Goal: Task Accomplishment & Management: Use online tool/utility

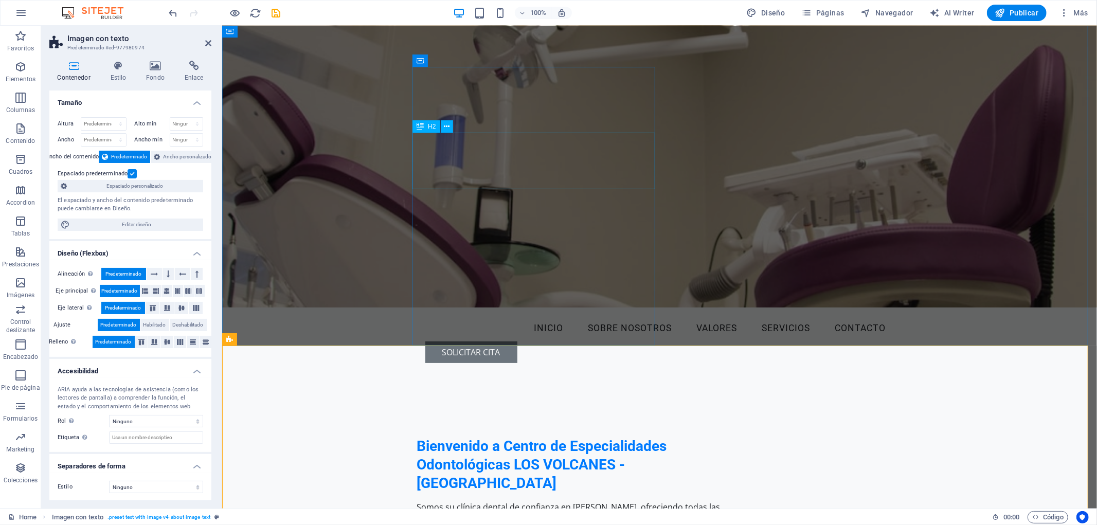
scroll to position [57, 0]
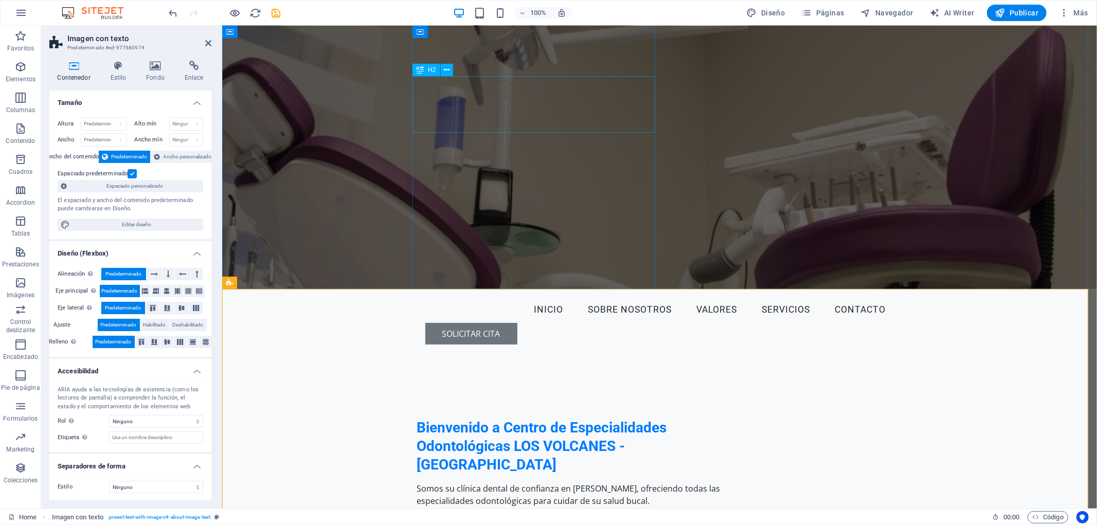
click at [538, 418] on div "Bienvenido a Centro de Especialidades Odontológicas LOS VOLCANES - [GEOGRAPHIC_…" at bounding box center [574, 446] width 316 height 56
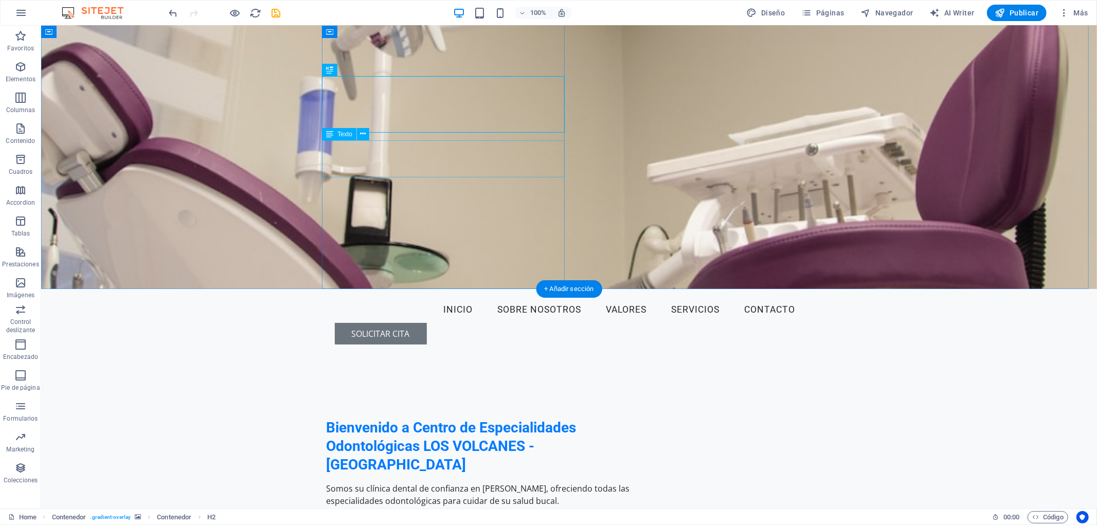
click at [403, 482] on div "Somos su clínica dental de confianza en [PERSON_NAME], ofreciendo todas las esp…" at bounding box center [484, 494] width 316 height 25
click at [503, 482] on div "Somos su clínica dental de confianza en [PERSON_NAME], ofreciendo todas las esp…" at bounding box center [484, 494] width 316 height 25
click at [475, 482] on div "Somos su clínica dental de confianza en [PERSON_NAME], ofreciendo todas las esp…" at bounding box center [484, 494] width 316 height 25
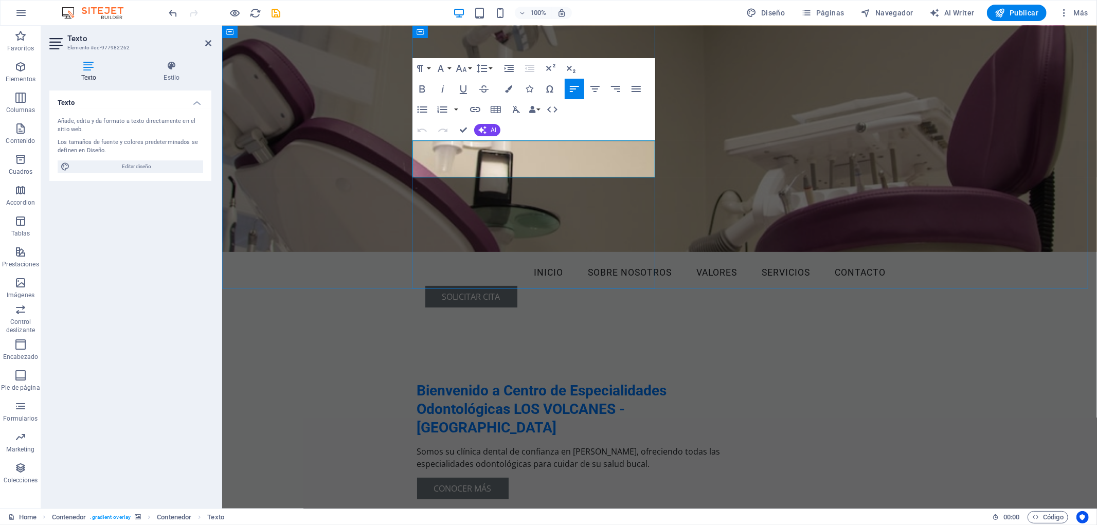
click at [447, 445] on p "Somos su clínica dental de confianza en [PERSON_NAME], ofreciendo todas las esp…" at bounding box center [574, 457] width 316 height 25
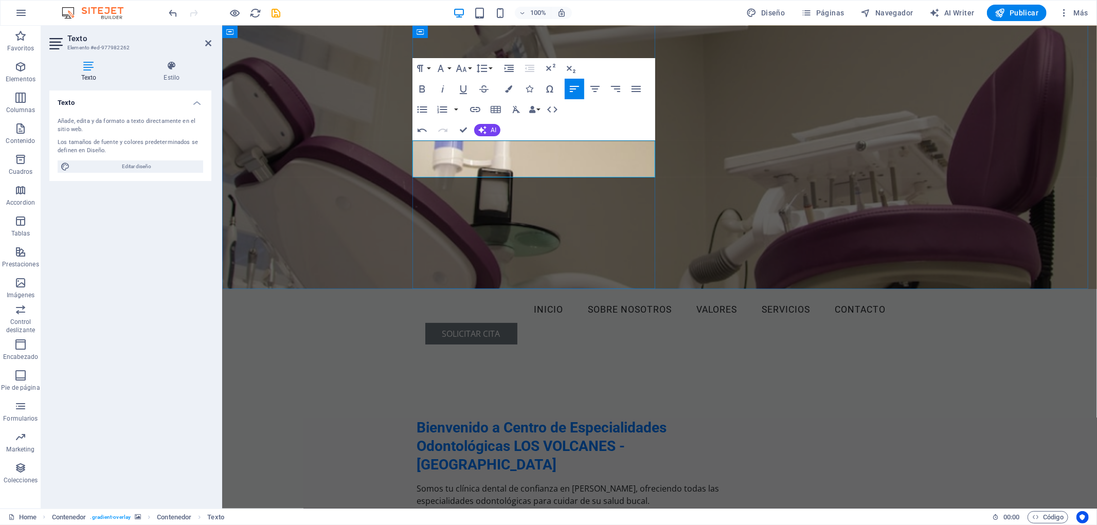
click at [483, 482] on p "Somos tu clínica dental de confianza en [PERSON_NAME], ofreciendo todas las esp…" at bounding box center [574, 494] width 316 height 25
click at [713, 121] on figure at bounding box center [659, 128] width 874 height 320
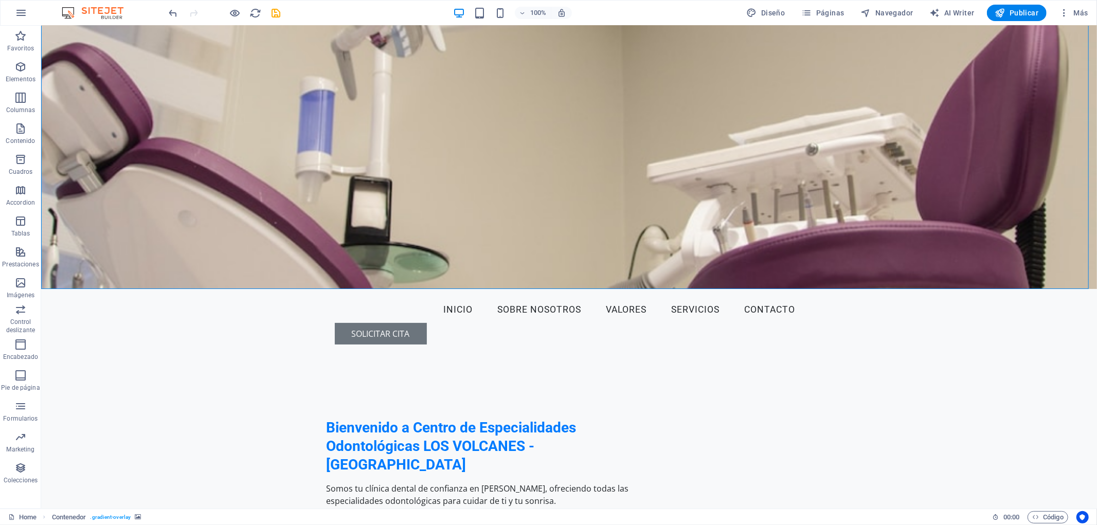
scroll to position [0, 0]
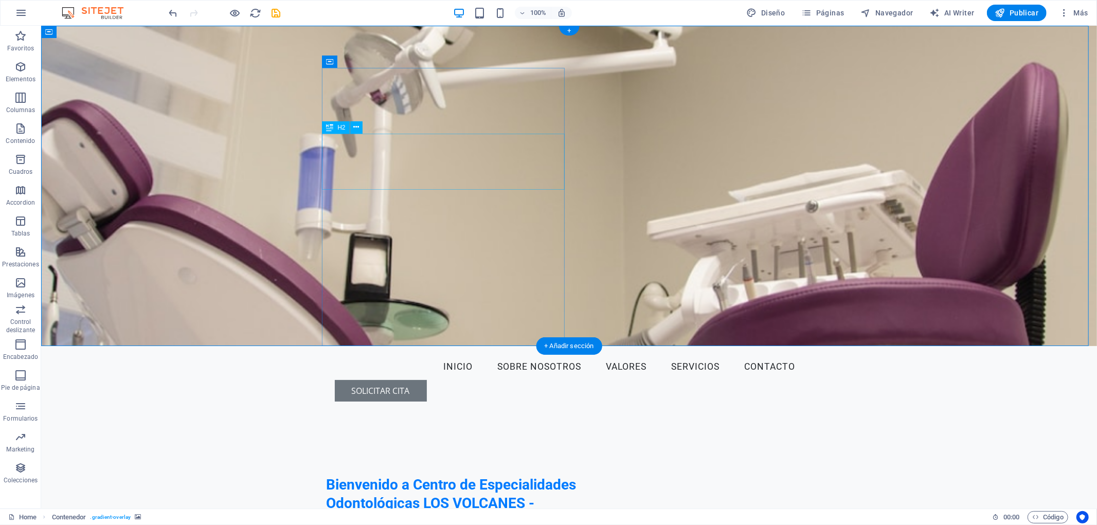
click at [482, 475] on div "Bienvenido a Centro de Especialidades Odontológicas LOS VOLCANES - [GEOGRAPHIC_…" at bounding box center [484, 503] width 316 height 56
click at [512, 475] on div "Bienvenido a Centro de Especialidades Odontológicas LOS VOLCANES - [GEOGRAPHIC_…" at bounding box center [484, 503] width 316 height 56
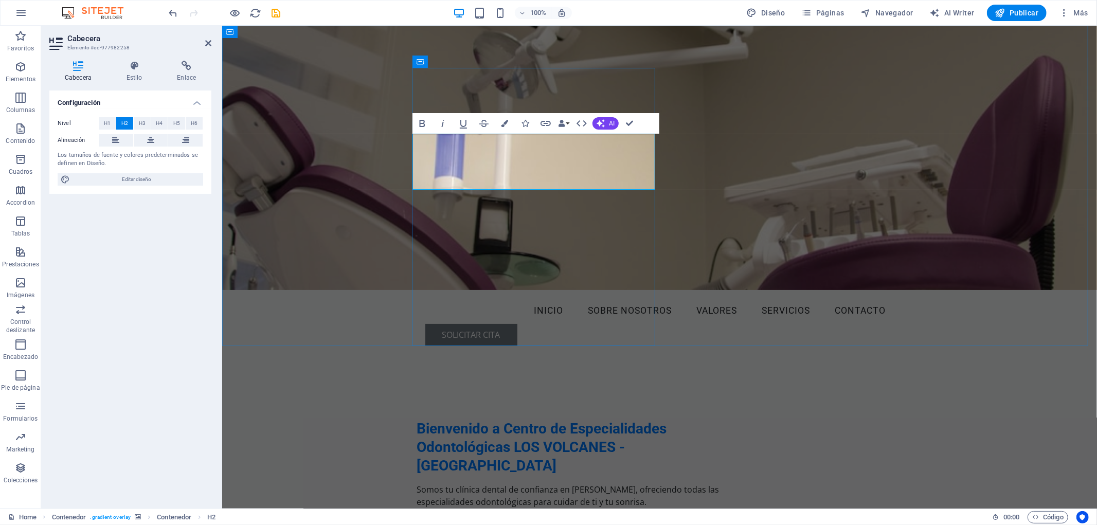
click at [610, 419] on h2 "Bienvenido a Centro de Especialidades Odontológicas LOS VOLCANES - [GEOGRAPHIC_…" at bounding box center [574, 447] width 316 height 56
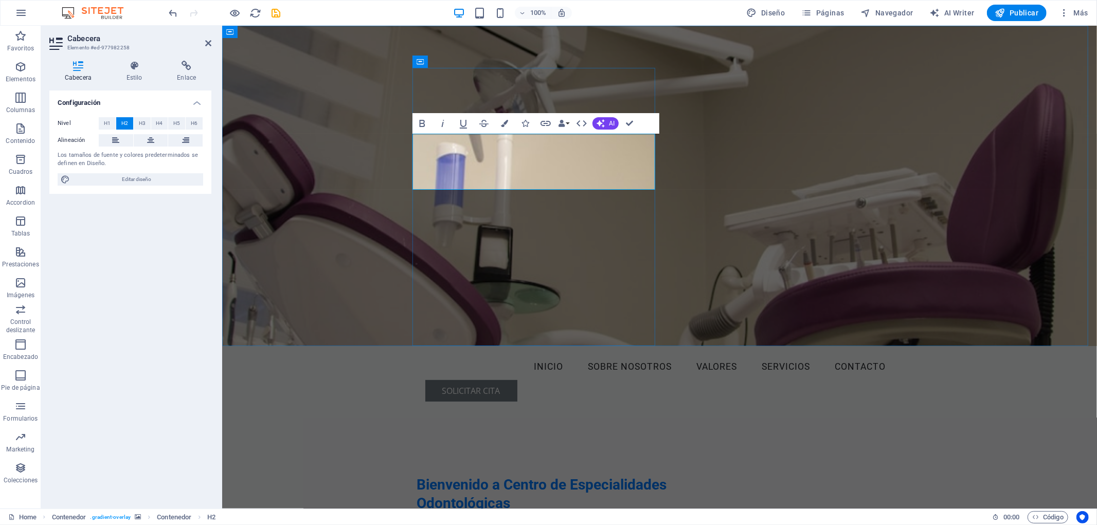
click at [523, 475] on h2 "Bienvenido a Centro de Especialidades Odontológicas ‌LOS VOLCANES - [GEOGRAPHIC…" at bounding box center [574, 503] width 316 height 56
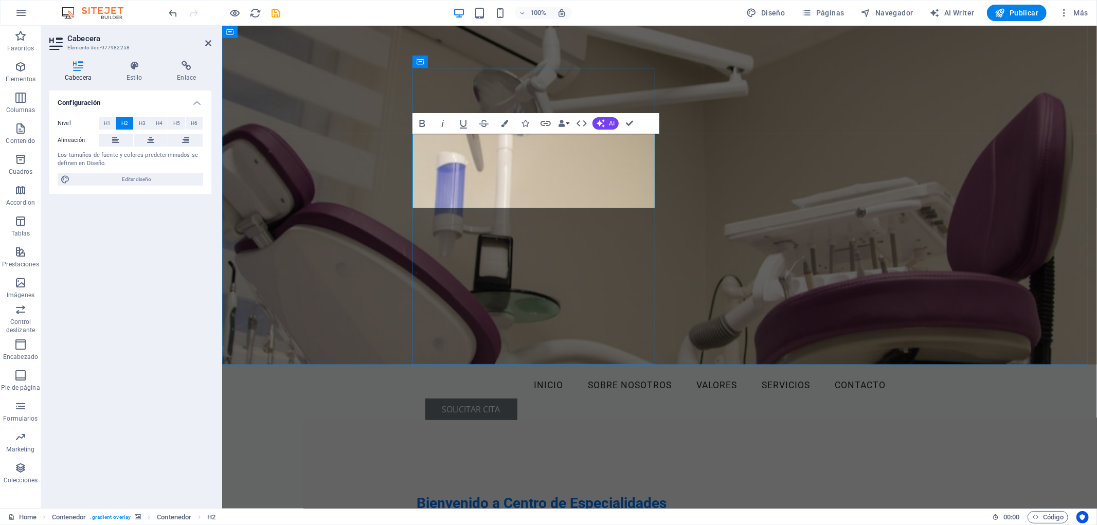
click at [418, 494] on h2 "Bienvenido a Centro de Especialidades Odontológicas ‌LOS VOLCANES [PERSON_NAME]" at bounding box center [574, 531] width 316 height 75
click at [520, 494] on h2 "Bienvenido a Centro de especialidades Odontológicas ‌LOS VOLCANES [PERSON_NAME]" at bounding box center [574, 531] width 316 height 75
click at [769, 175] on figure at bounding box center [659, 194] width 874 height 339
select select "header"
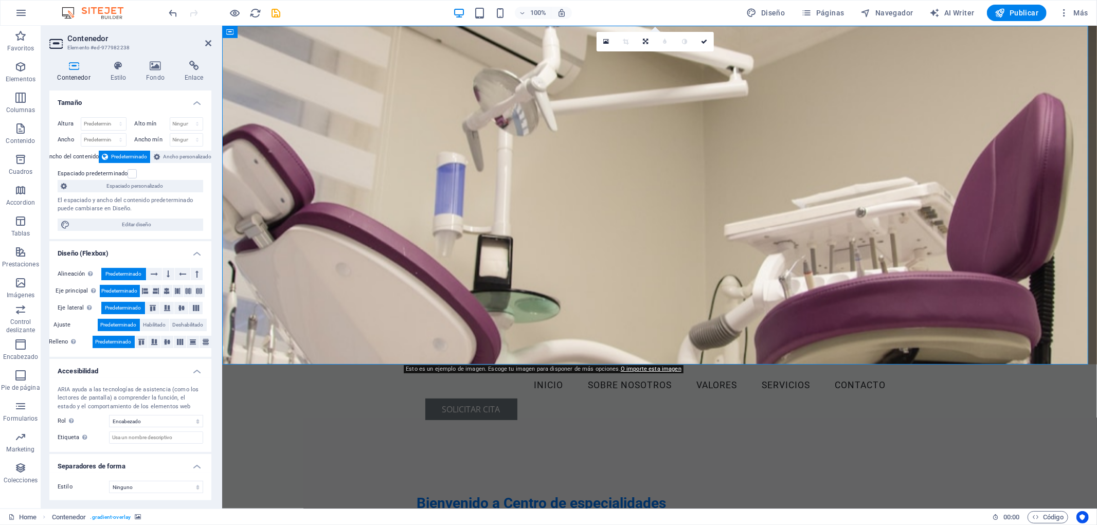
scroll to position [228, 0]
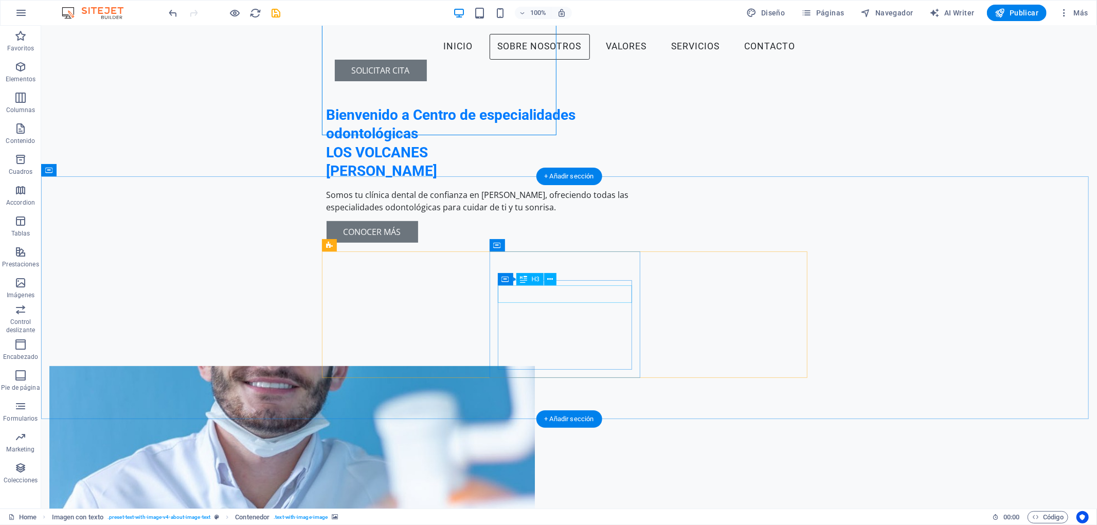
scroll to position [285, 0]
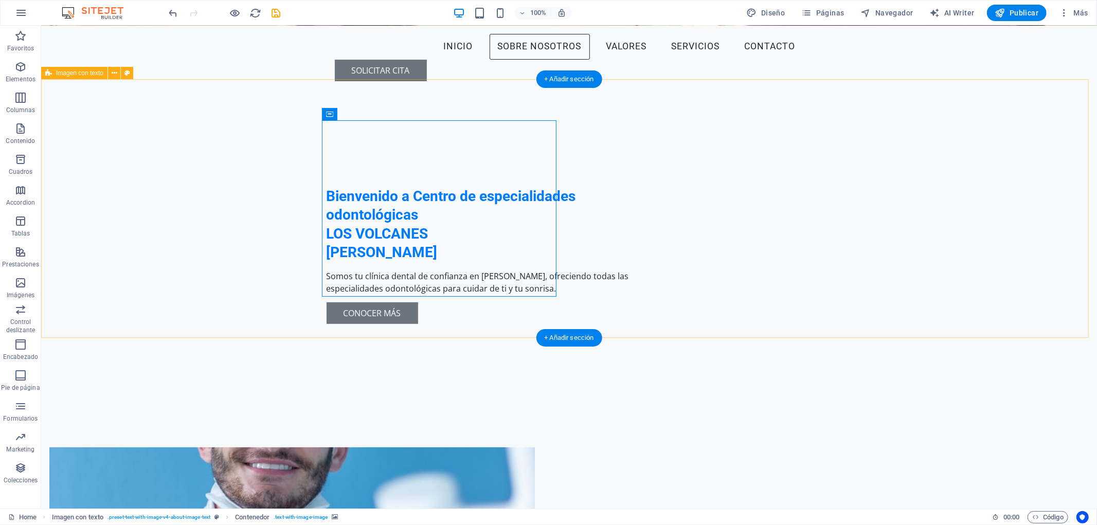
click at [473, 447] on figure at bounding box center [291, 535] width 485 height 176
click at [445, 447] on figure at bounding box center [291, 535] width 485 height 176
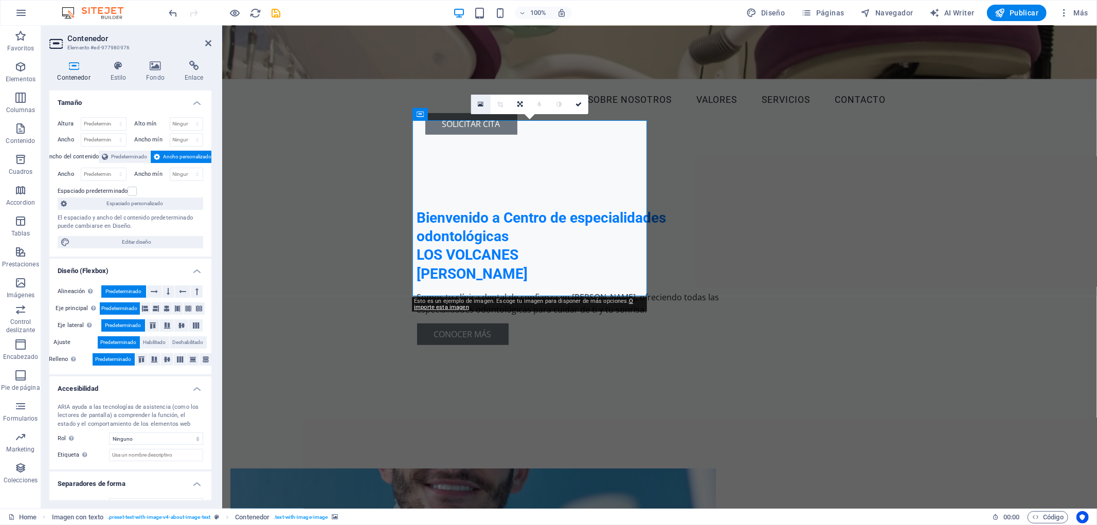
click at [480, 103] on icon at bounding box center [481, 104] width 6 height 7
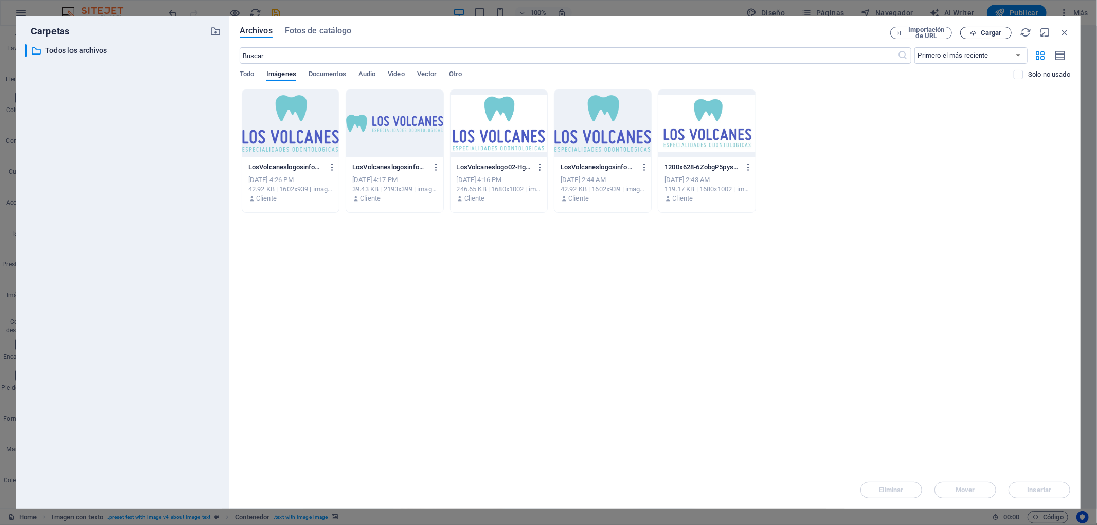
click at [998, 30] on span "Cargar" at bounding box center [990, 33] width 21 height 6
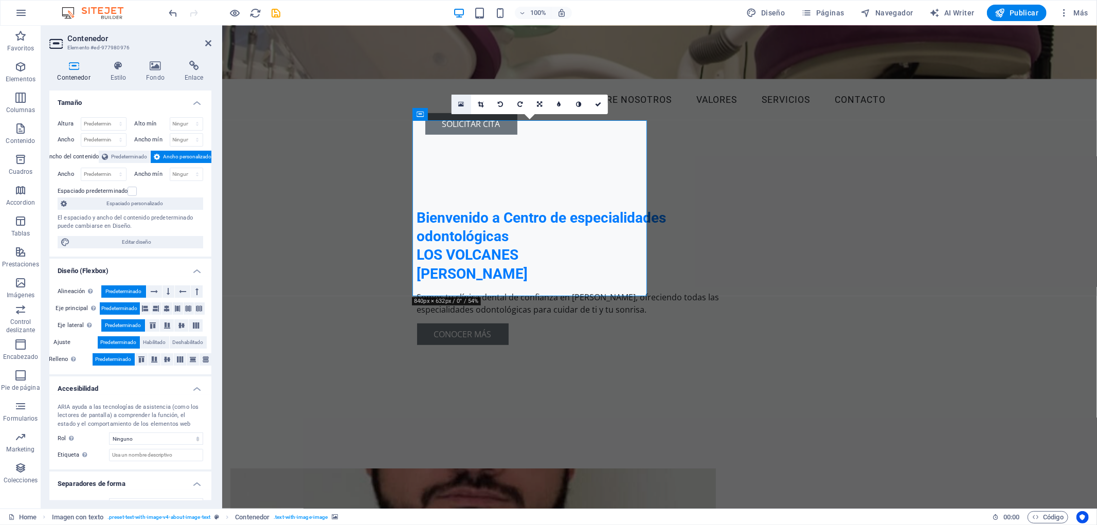
click at [458, 96] on link at bounding box center [461, 105] width 20 height 20
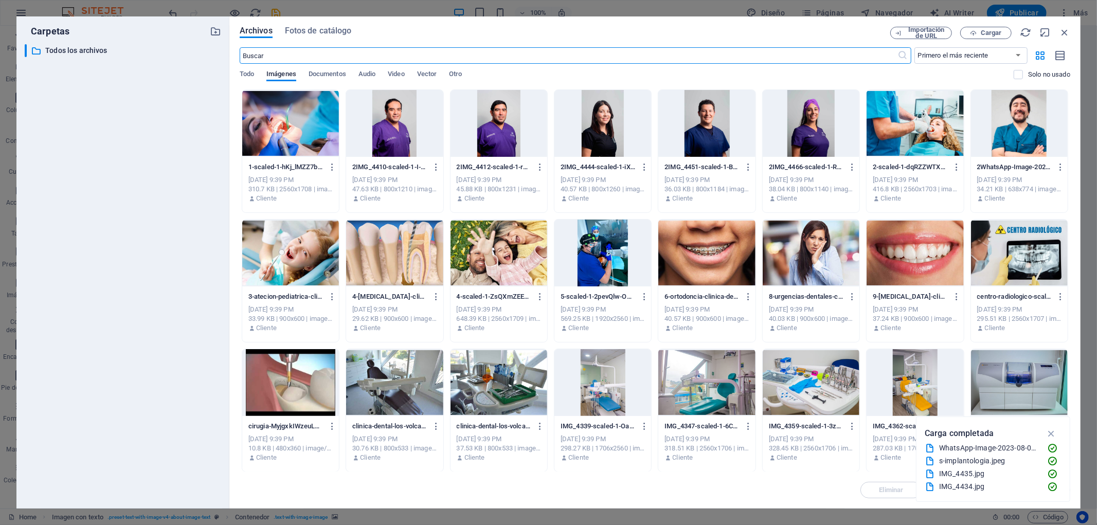
click at [303, 102] on div at bounding box center [290, 123] width 97 height 67
click at [266, 145] on div "1" at bounding box center [290, 123] width 97 height 67
click at [266, 145] on div at bounding box center [290, 123] width 97 height 67
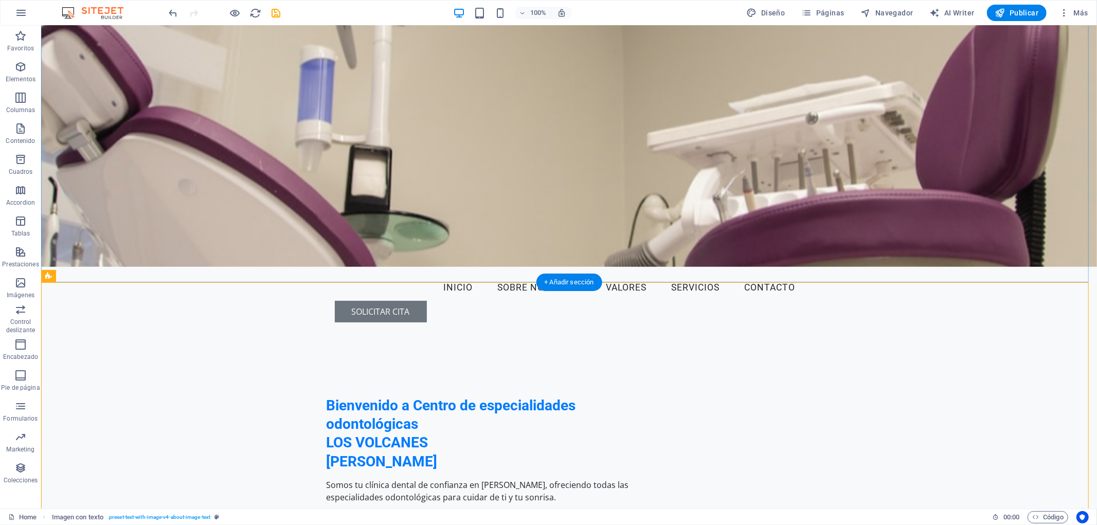
scroll to position [114, 0]
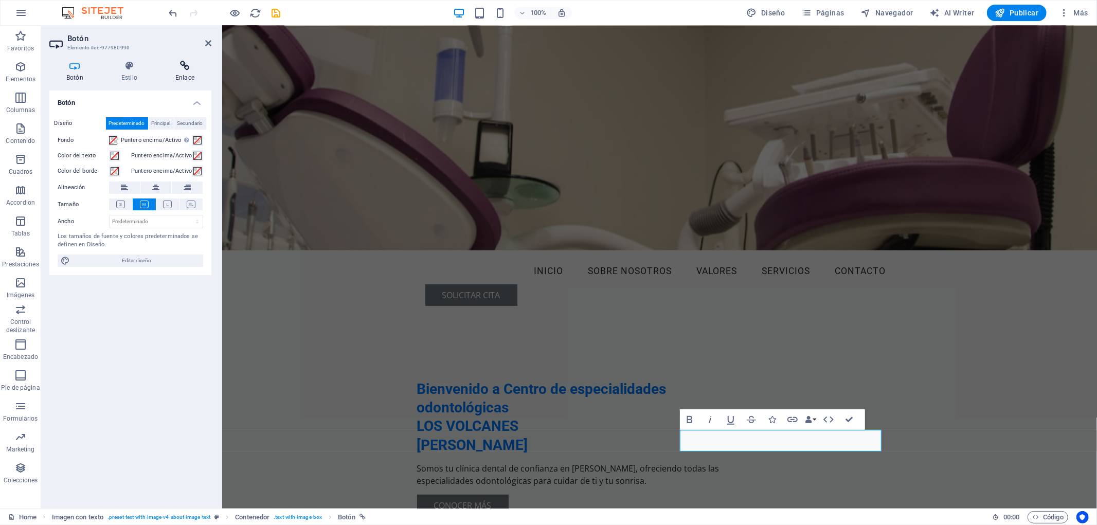
click at [182, 70] on icon at bounding box center [184, 66] width 53 height 10
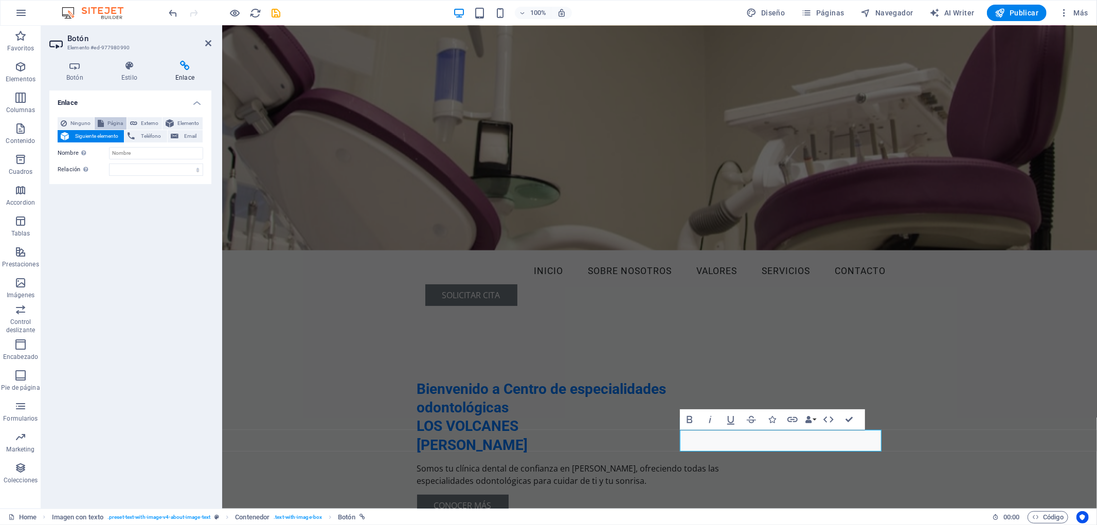
click at [115, 125] on span "Página" at bounding box center [115, 123] width 16 height 12
select select
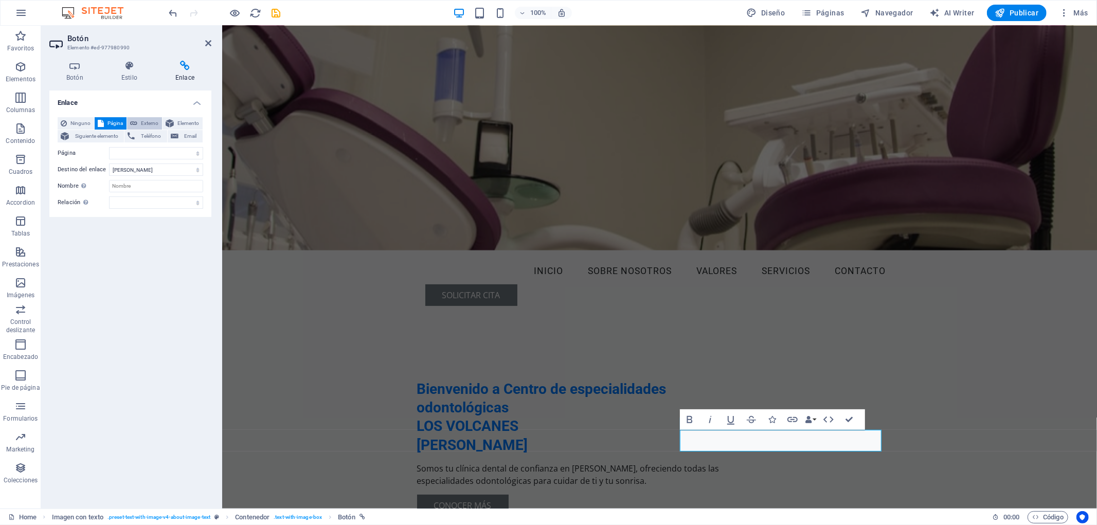
click at [140, 124] on span "Externo" at bounding box center [149, 123] width 19 height 12
select select "blank"
click at [179, 125] on span "Elemento" at bounding box center [188, 123] width 23 height 12
click at [187, 136] on span "Email" at bounding box center [190, 136] width 18 height 12
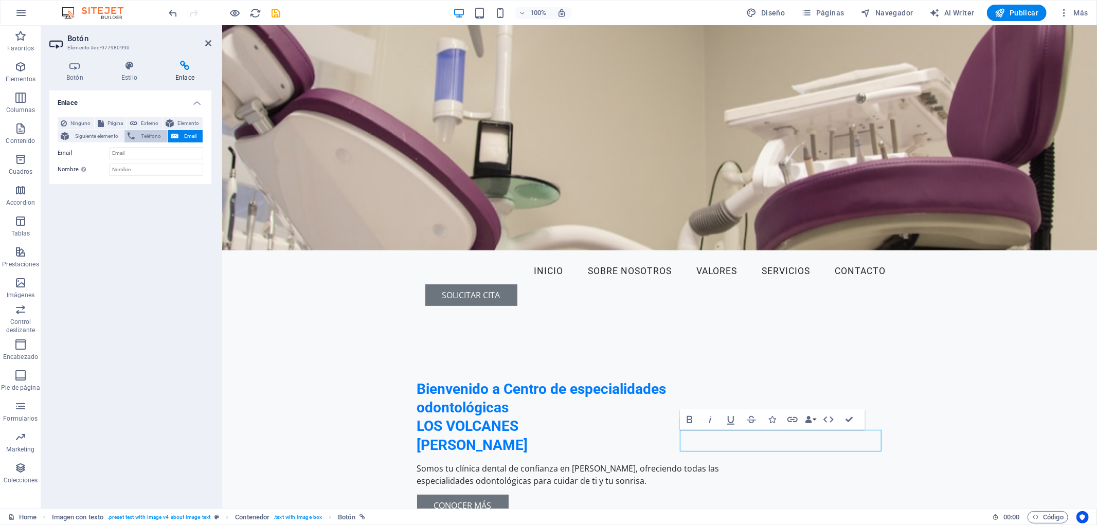
click at [152, 133] on span "Teléfono" at bounding box center [151, 136] width 26 height 12
click at [105, 136] on span "Siguiente elemento" at bounding box center [96, 136] width 49 height 12
click at [78, 122] on span "Ninguno" at bounding box center [80, 123] width 21 height 12
click at [108, 123] on span "Página" at bounding box center [115, 123] width 16 height 12
select select
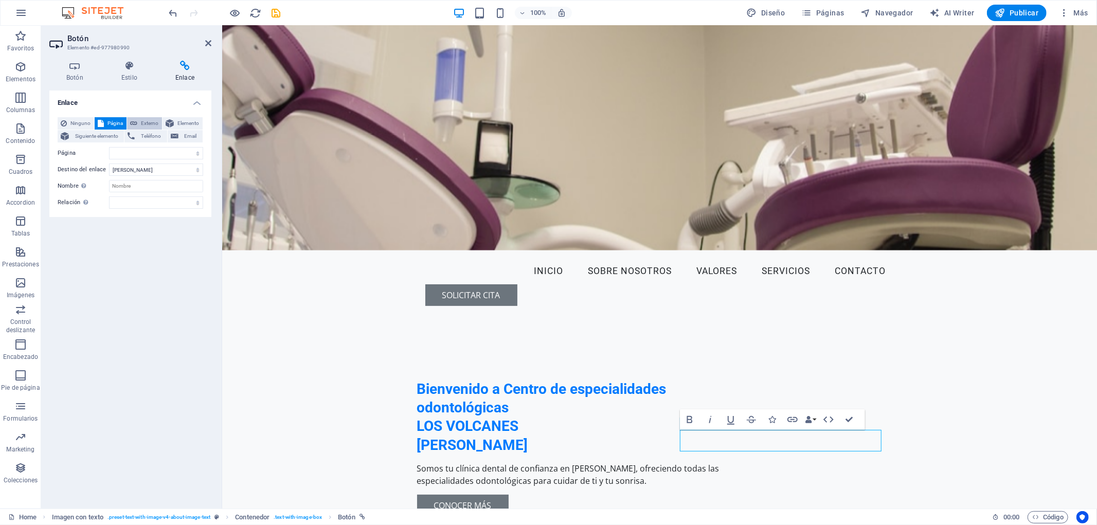
click at [143, 125] on span "Externo" at bounding box center [149, 123] width 19 height 12
select select "blank"
click at [114, 123] on span "Página" at bounding box center [115, 123] width 16 height 12
select select
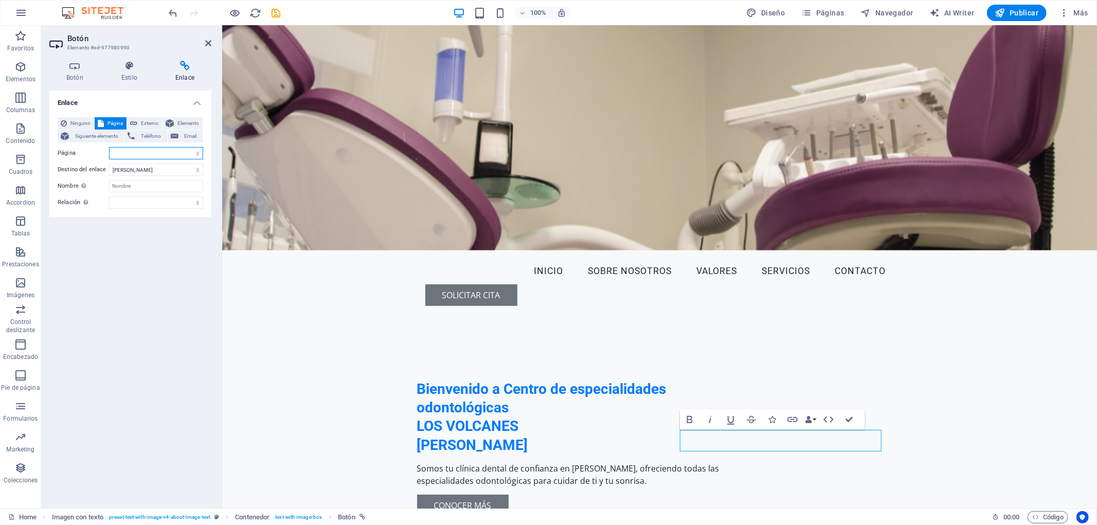
click at [196, 153] on select "Home Subpage Legal Notice Privacy" at bounding box center [156, 153] width 94 height 12
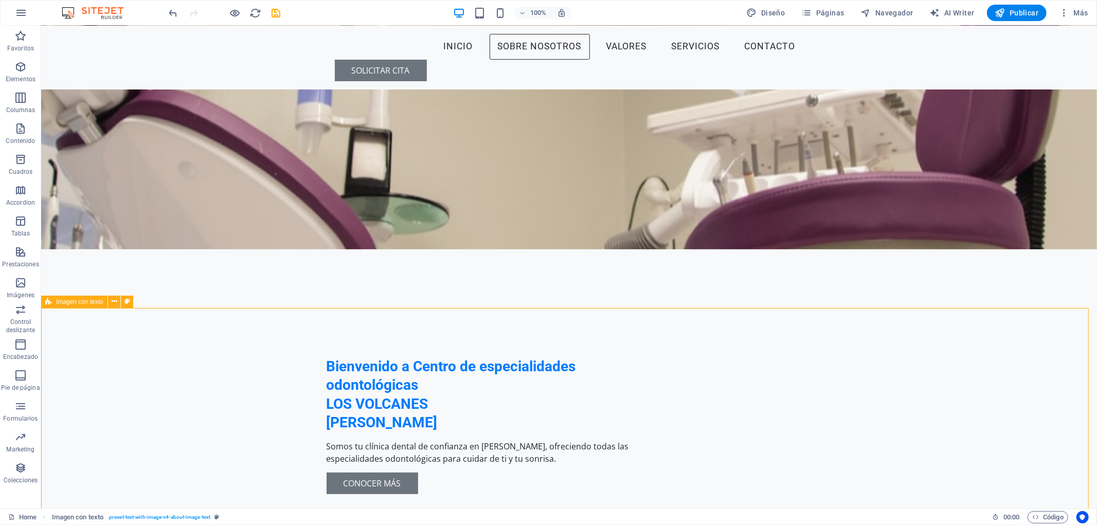
scroll to position [57, 0]
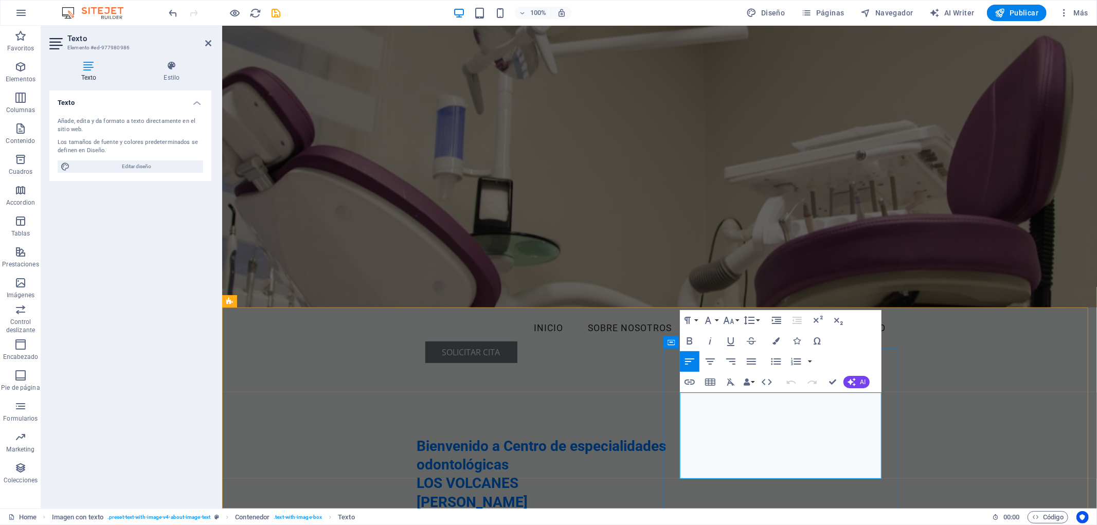
drag, startPoint x: 807, startPoint y: 435, endPoint x: 804, endPoint y: 450, distance: 15.1
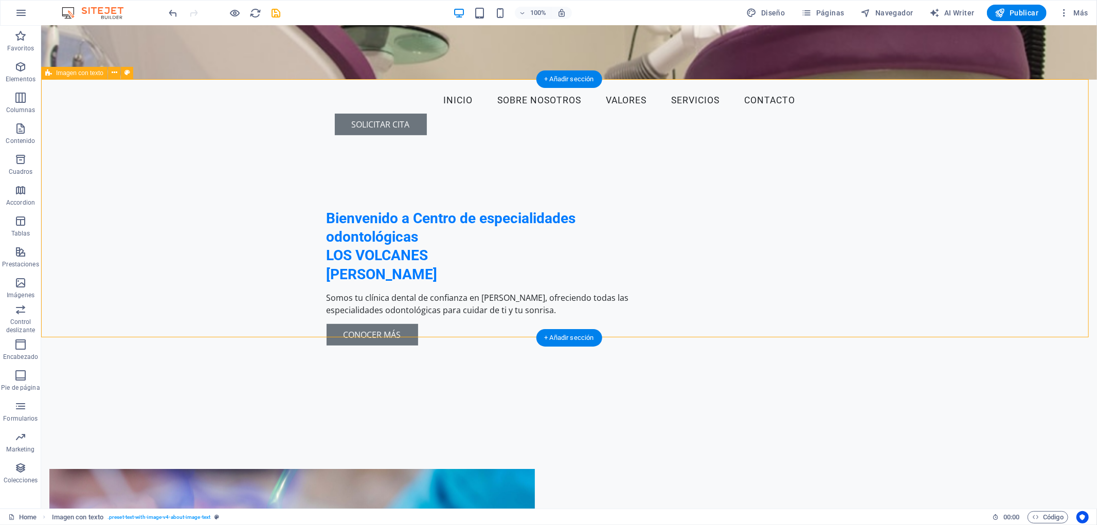
scroll to position [114, 0]
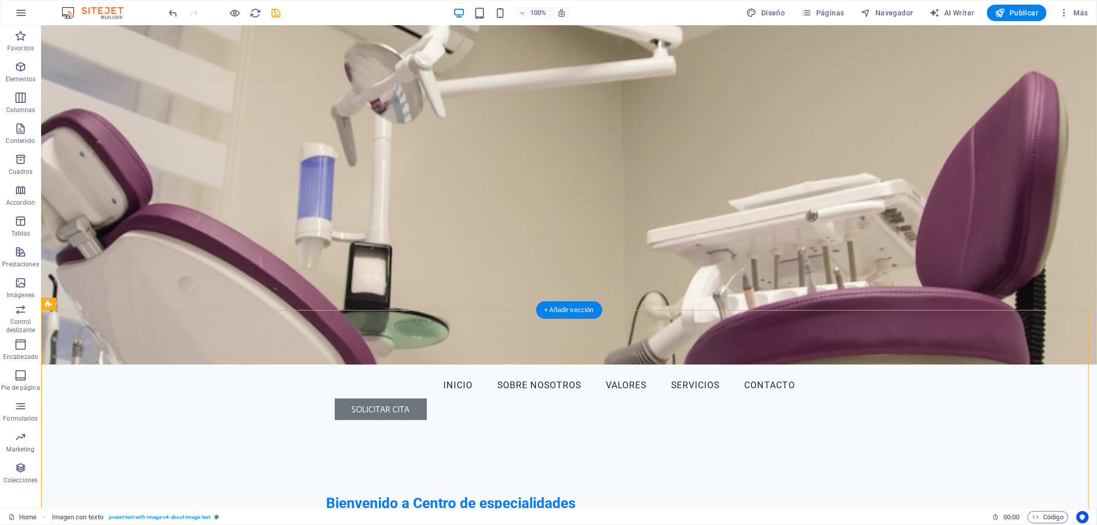
scroll to position [0, 0]
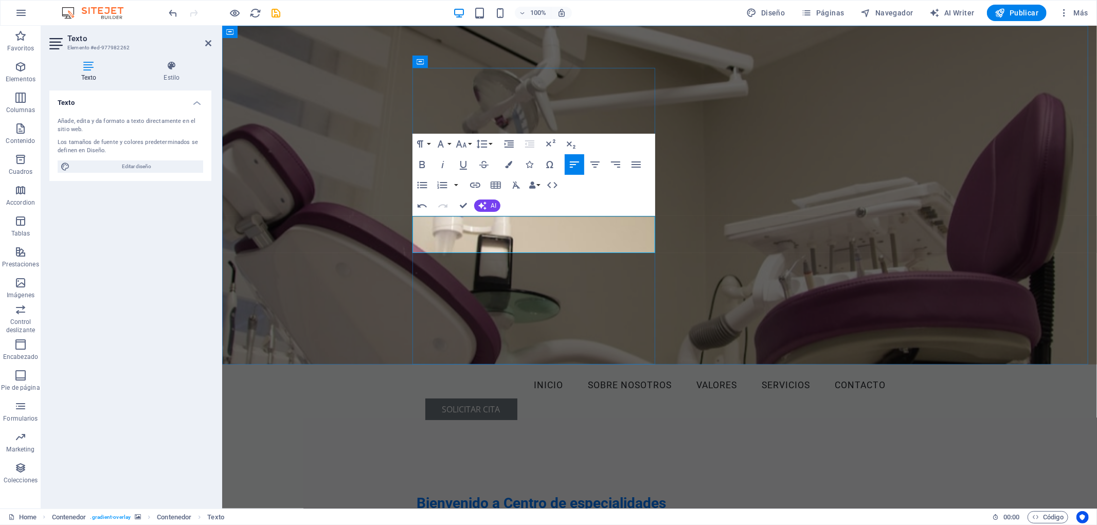
drag, startPoint x: 551, startPoint y: 222, endPoint x: 594, endPoint y: 222, distance: 42.7
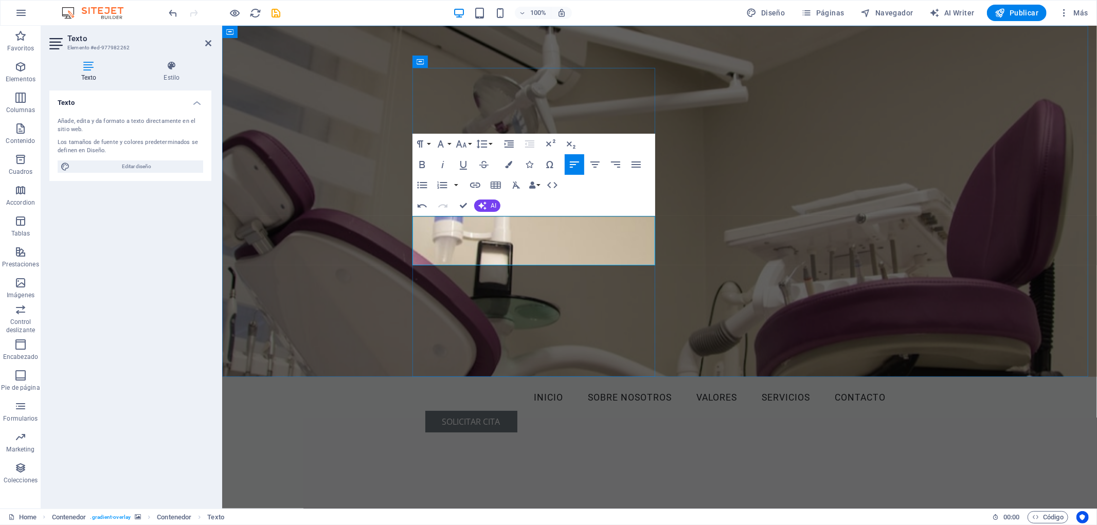
drag, startPoint x: 641, startPoint y: 259, endPoint x: 607, endPoint y: 259, distance: 33.9
click at [425, 166] on icon "button" at bounding box center [422, 164] width 12 height 12
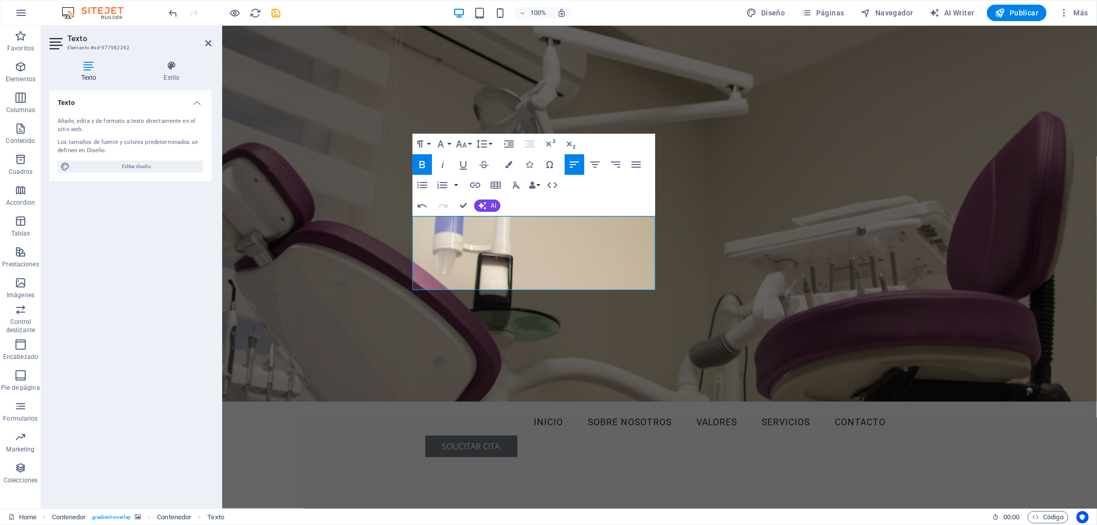
click at [725, 277] on figure at bounding box center [659, 213] width 874 height 376
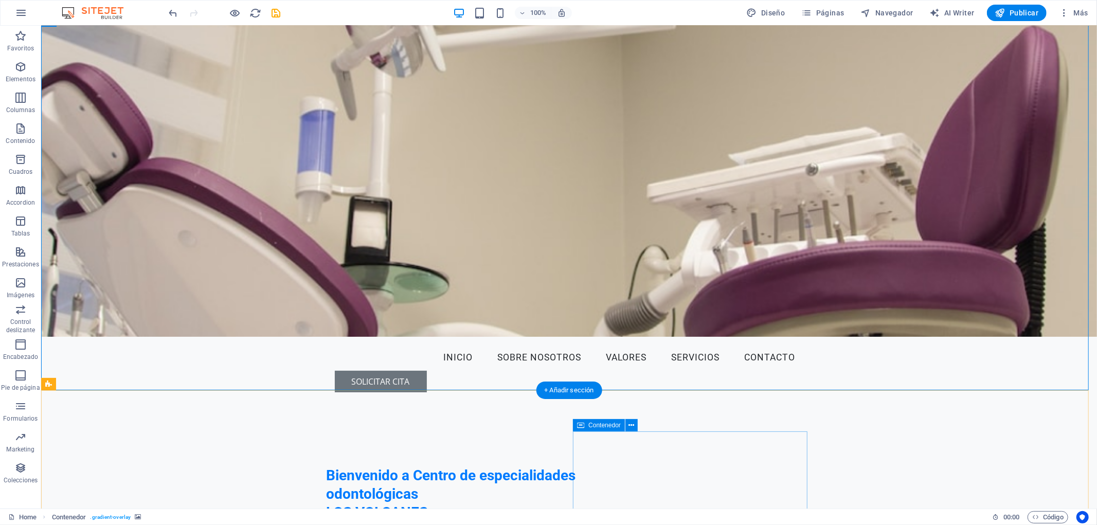
scroll to position [171, 0]
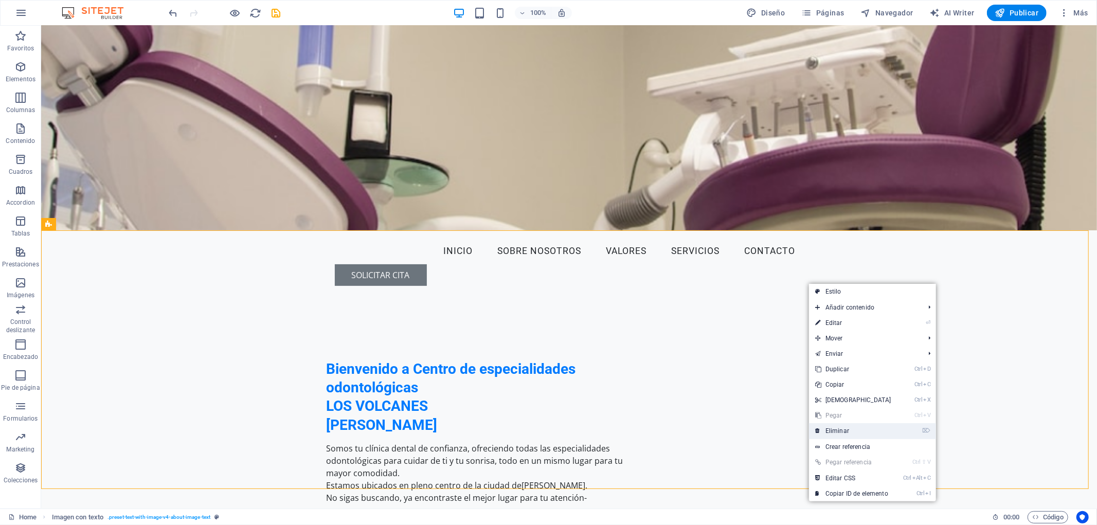
click at [848, 427] on link "⌦ Eliminar" at bounding box center [853, 430] width 88 height 15
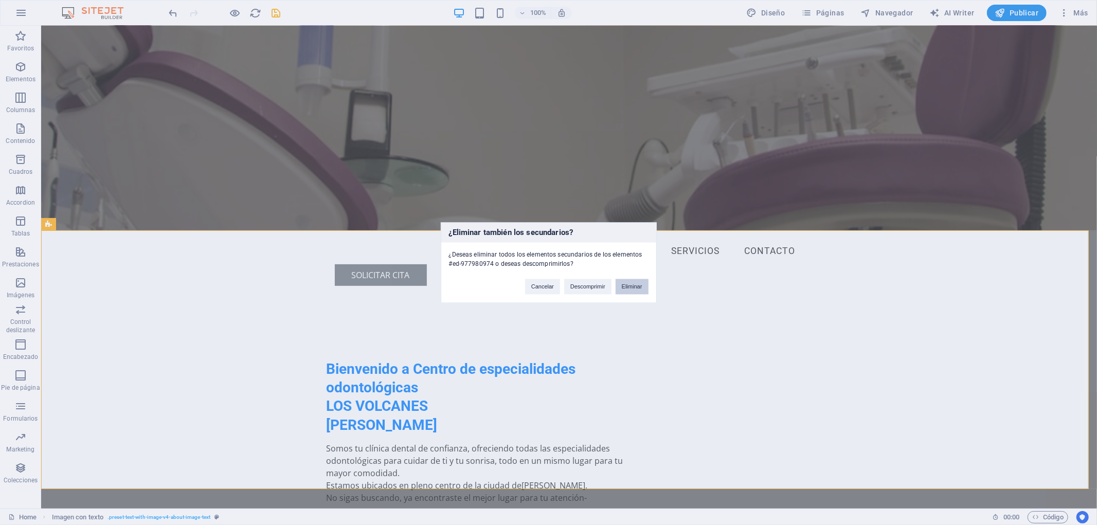
click at [626, 289] on button "Eliminar" at bounding box center [631, 286] width 33 height 15
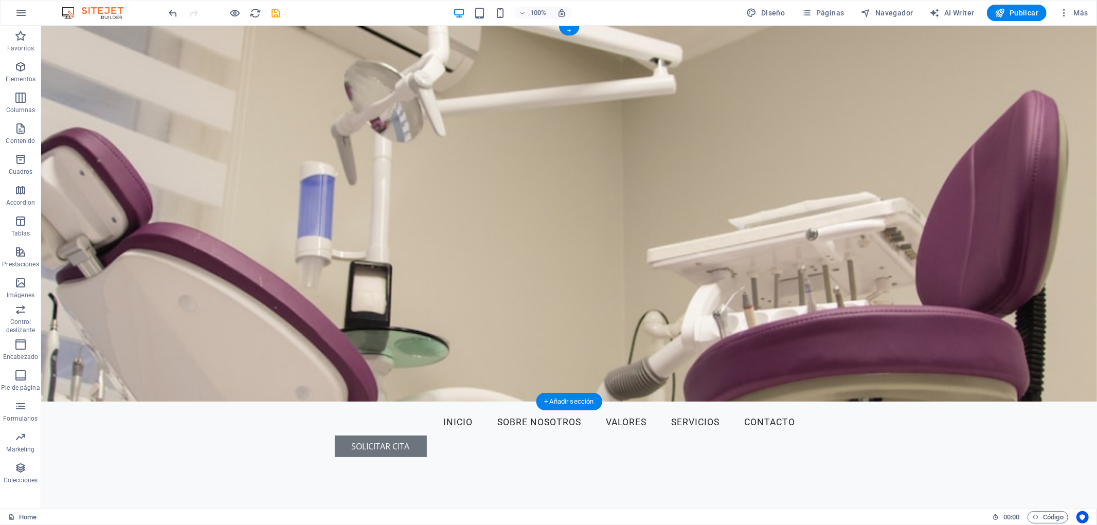
scroll to position [285, 0]
